Goal: Transaction & Acquisition: Download file/media

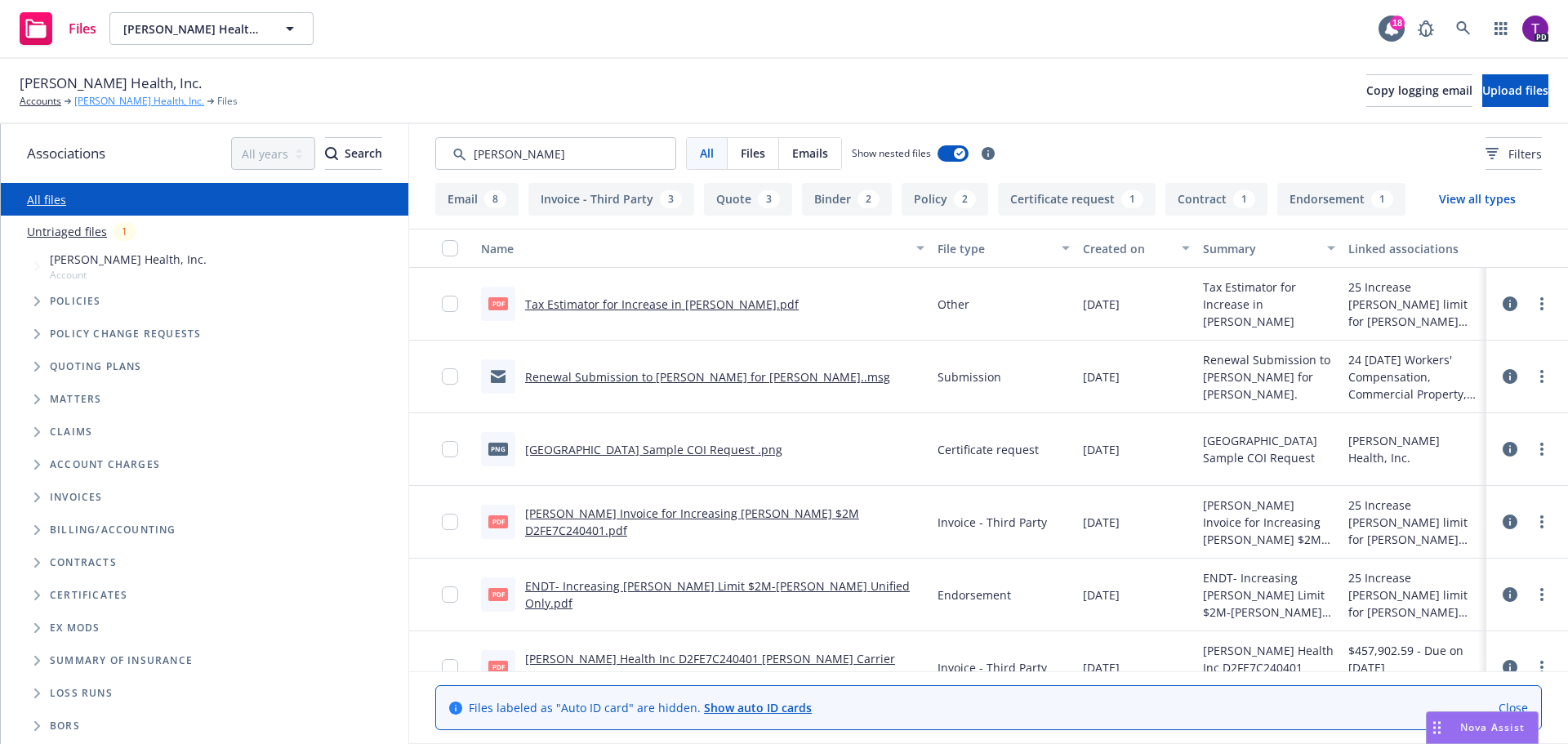
click at [119, 100] on link "[PERSON_NAME] Health, Inc." at bounding box center [139, 101] width 130 height 15
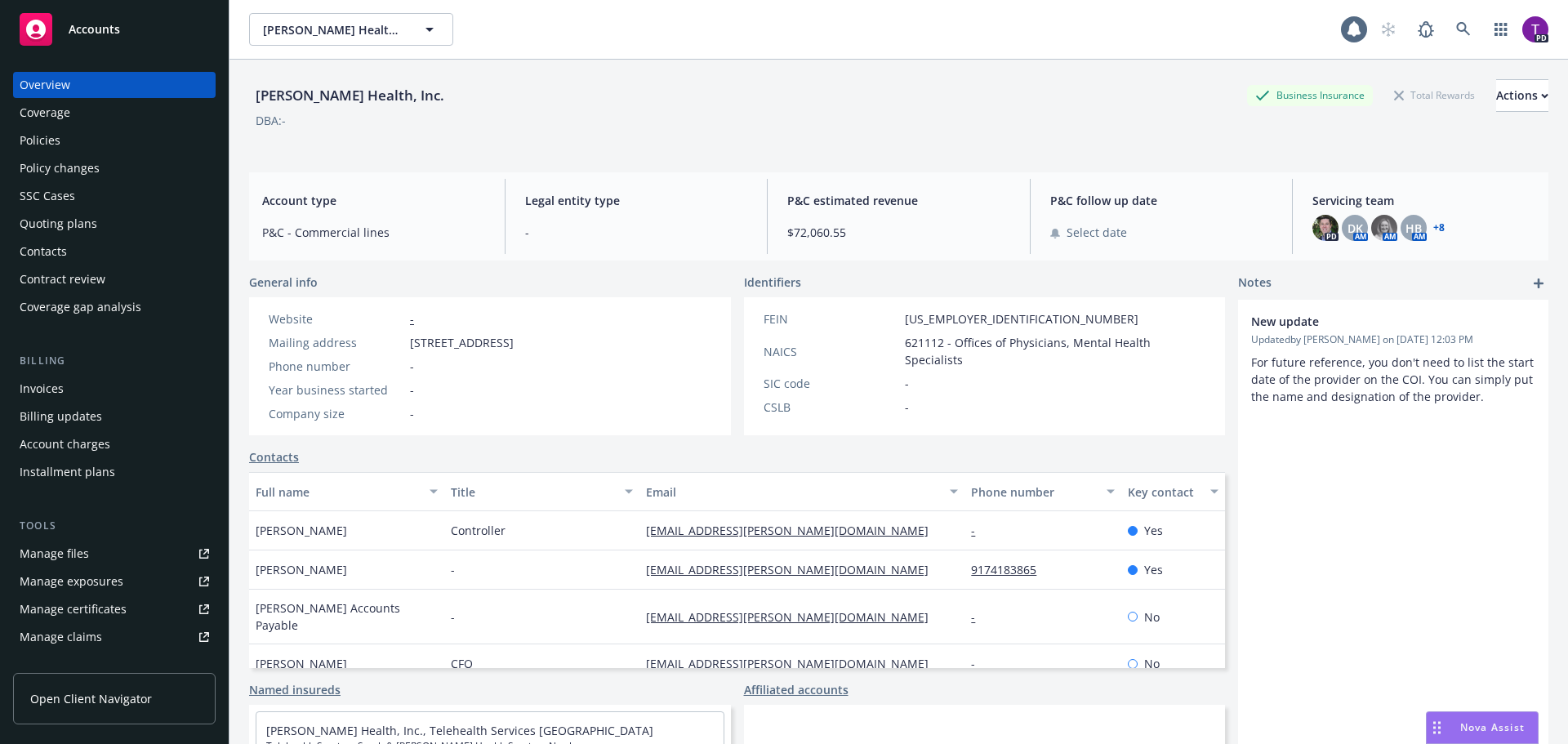
scroll to position [79, 0]
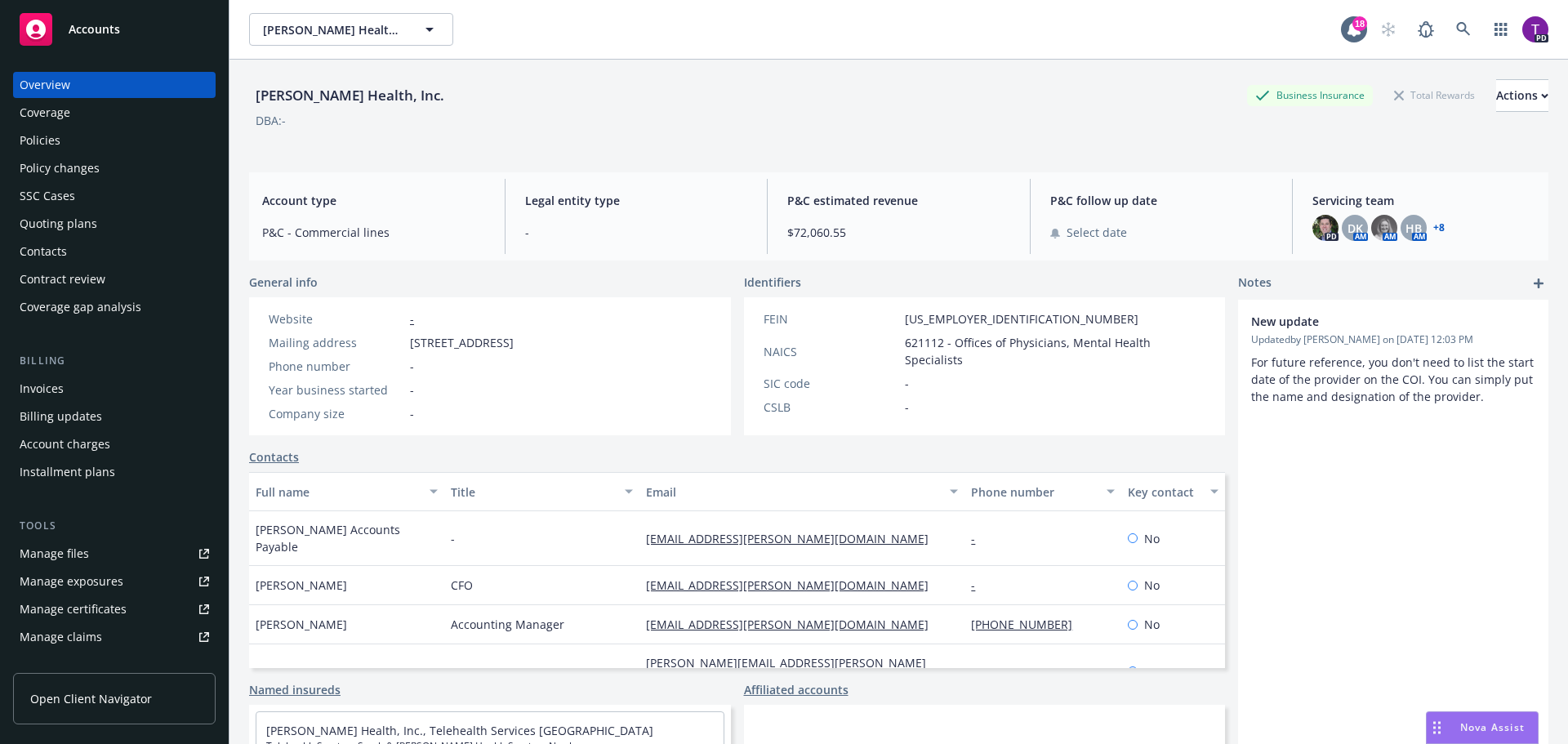
click at [60, 134] on div "Policies" at bounding box center [114, 141] width 190 height 26
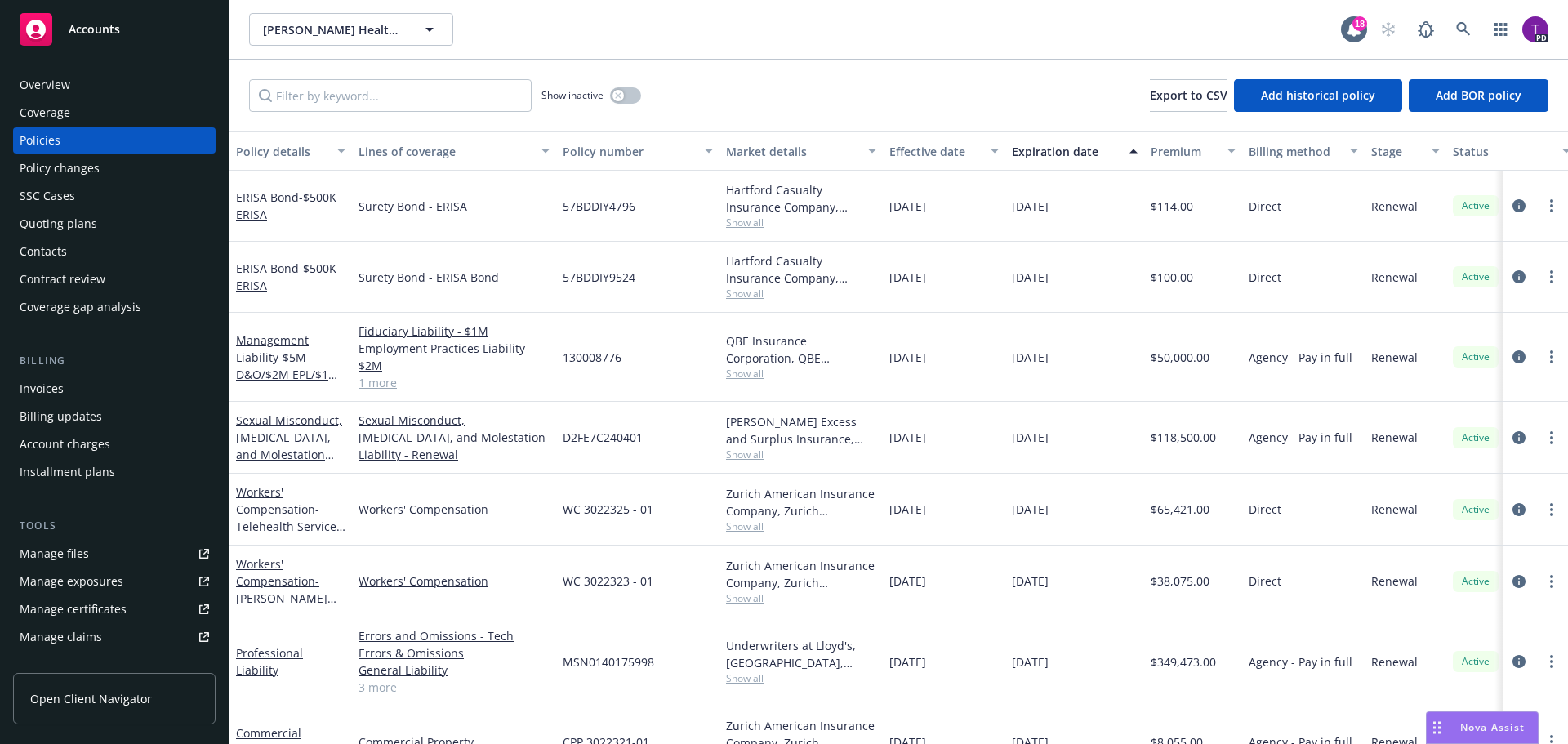
click at [85, 31] on span "Accounts" at bounding box center [94, 30] width 52 height 13
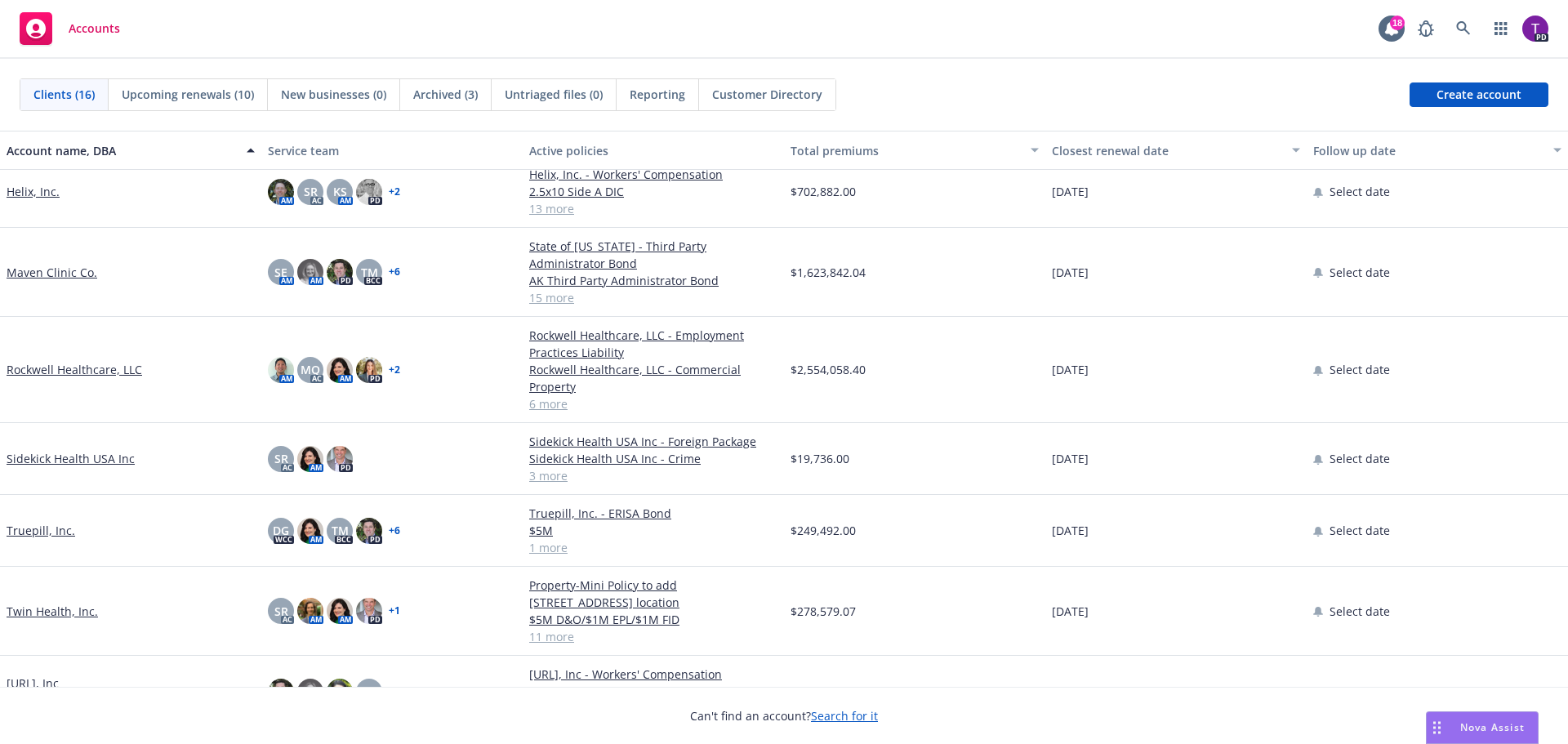
scroll to position [649, 0]
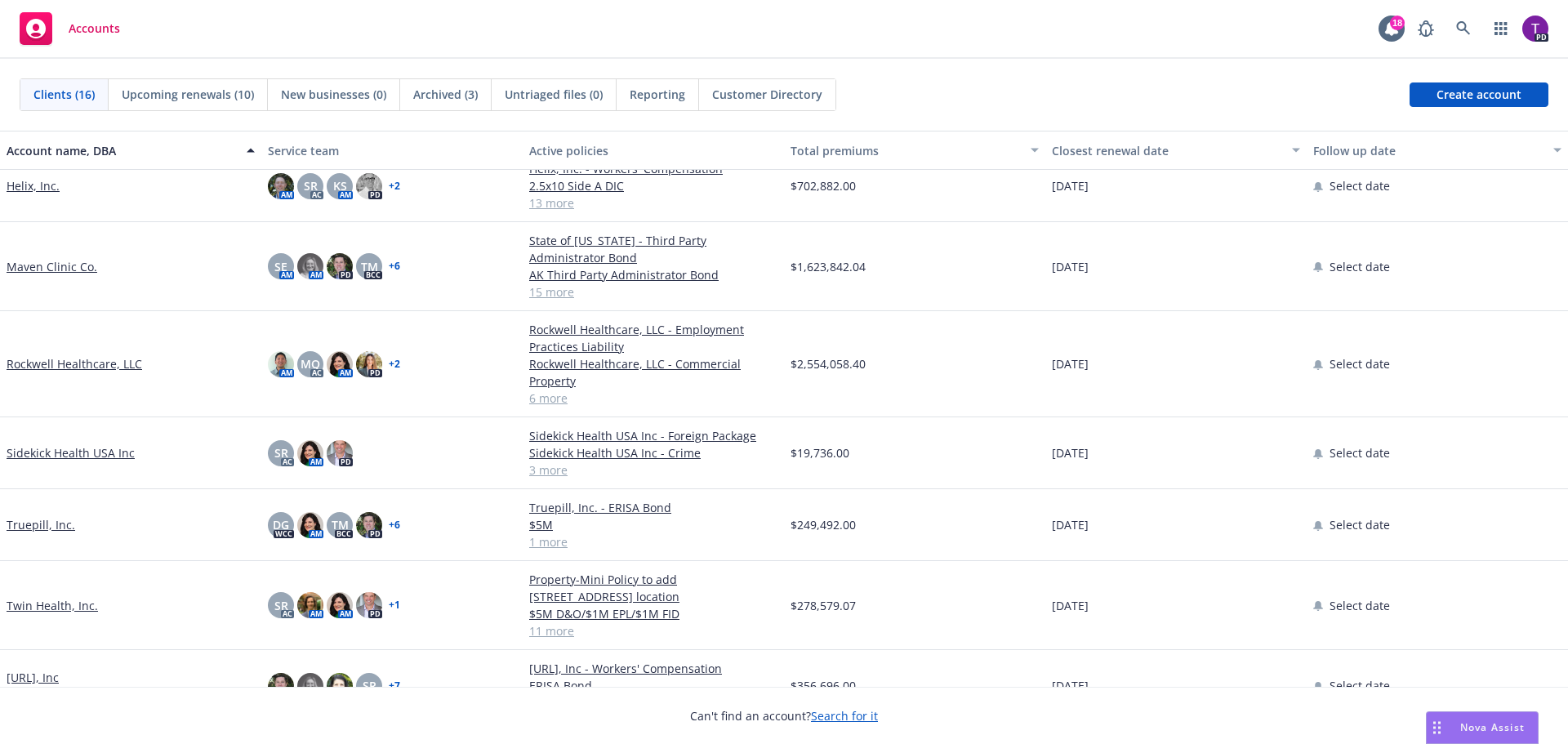
click at [42, 598] on link "Twin Health, Inc." at bounding box center [52, 606] width 92 height 18
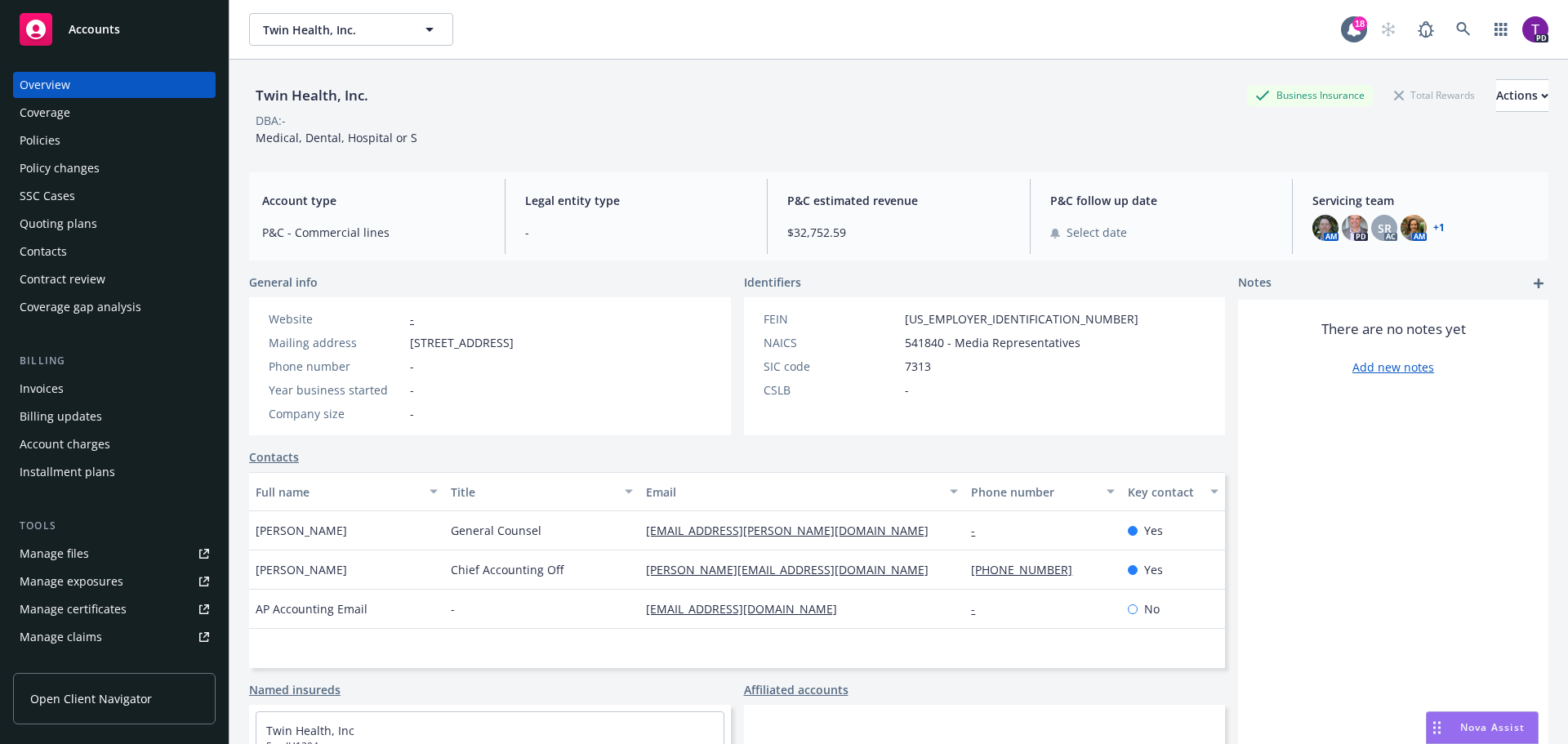
click at [94, 544] on link "Manage files" at bounding box center [114, 554] width 203 height 26
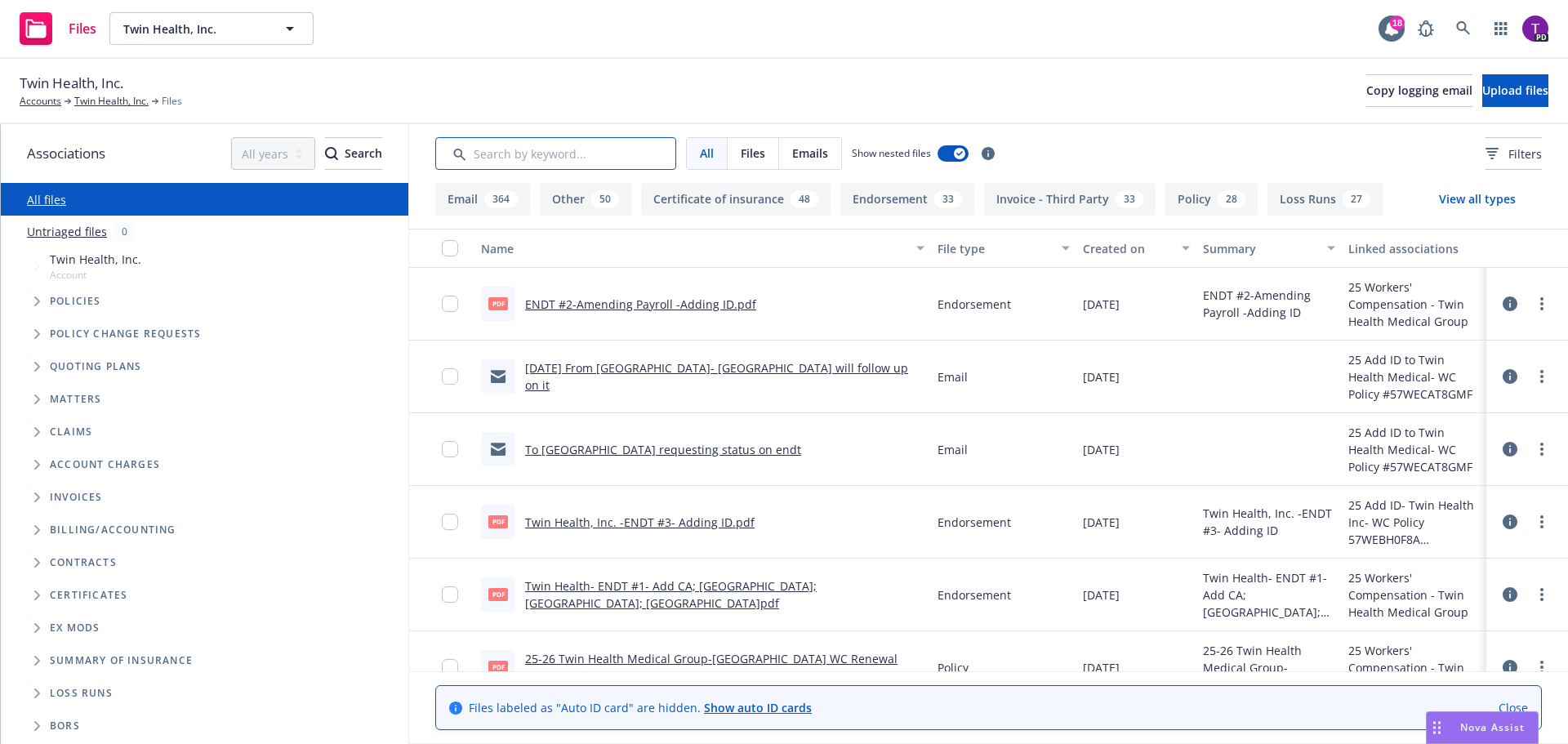
click at [542, 158] on input "Search by keyword..." at bounding box center [556, 153] width 241 height 32
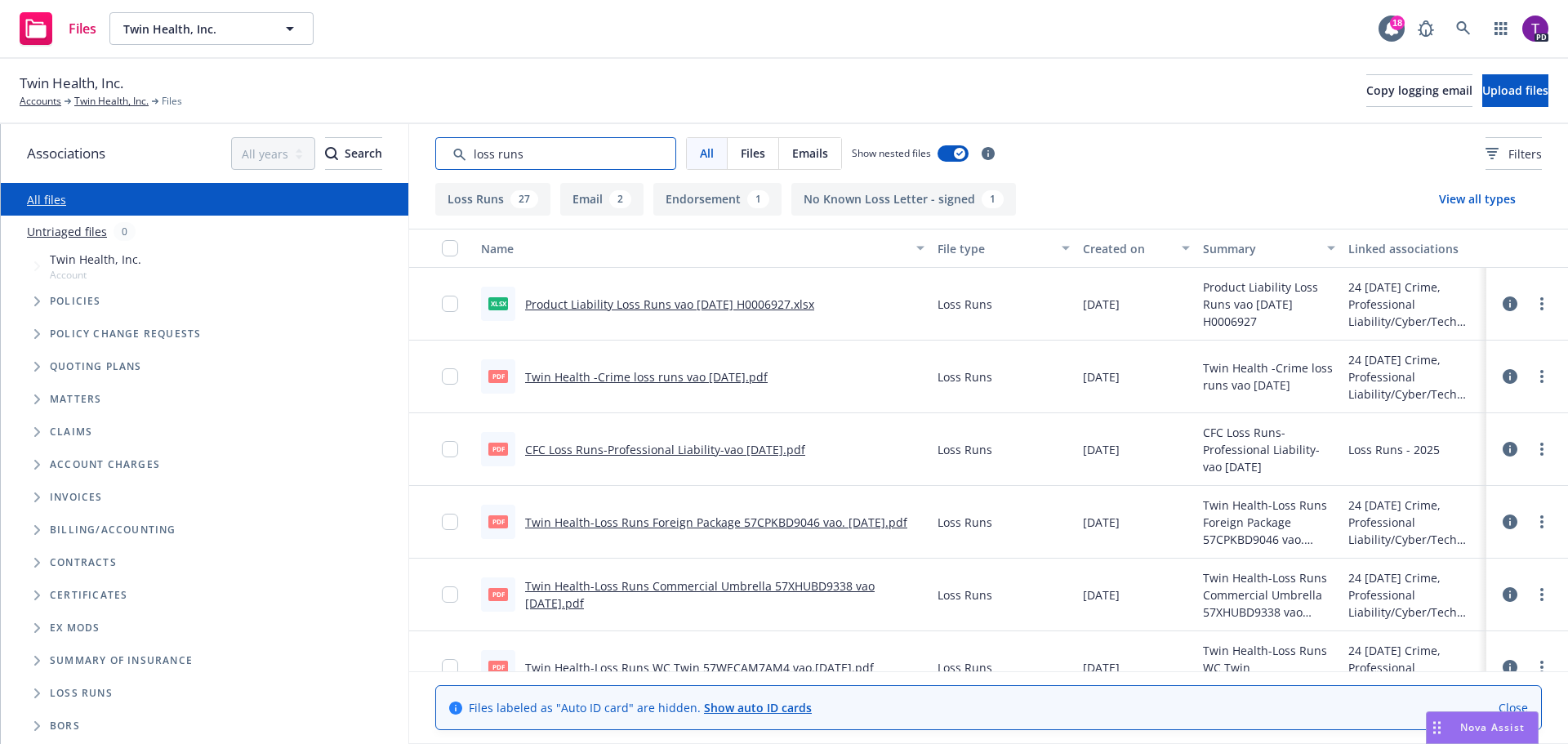
type input "loss runs"
click at [446, 449] on input "checkbox" at bounding box center [450, 449] width 17 height 17
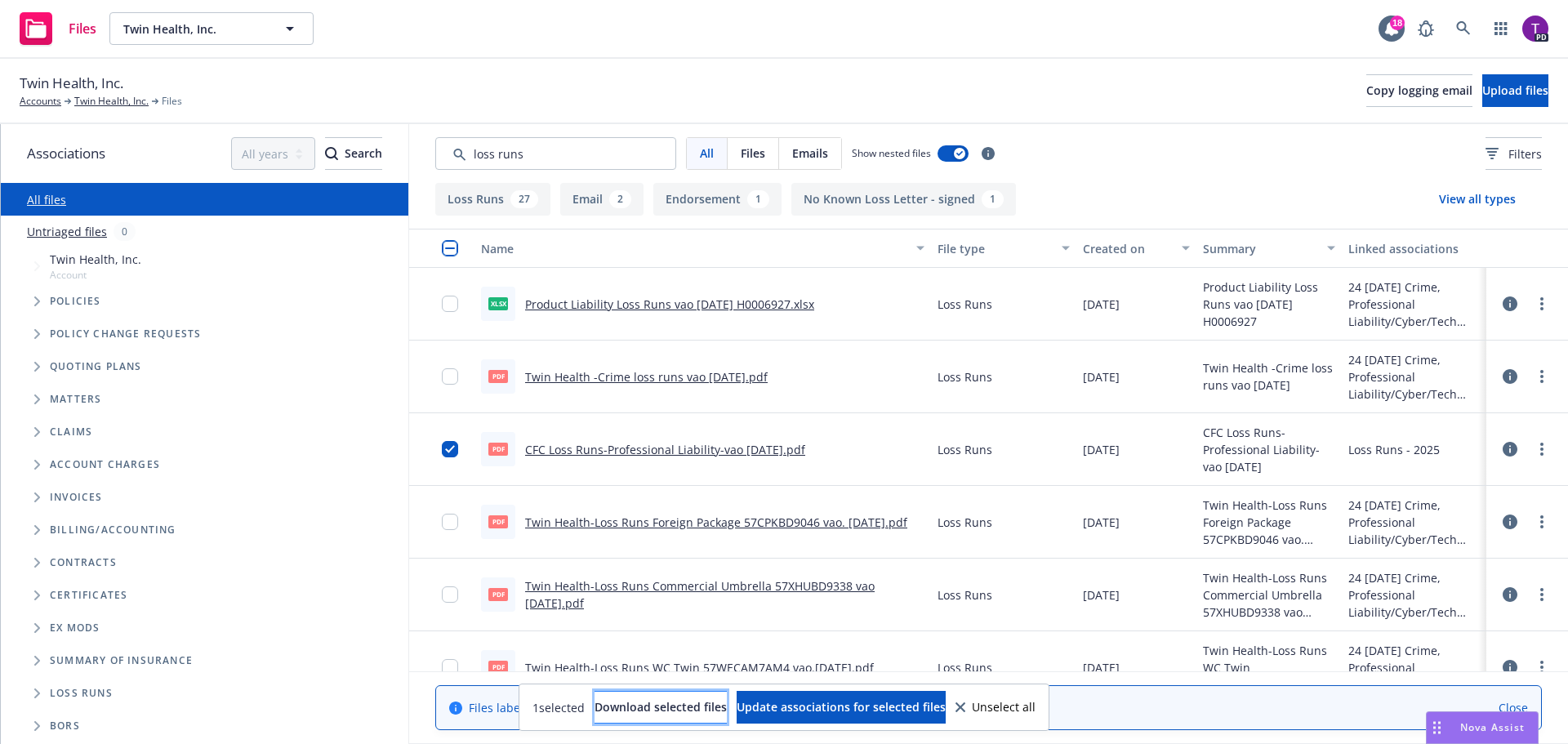
click at [646, 706] on span "Download selected files" at bounding box center [660, 707] width 132 height 16
